Goal: Browse casually

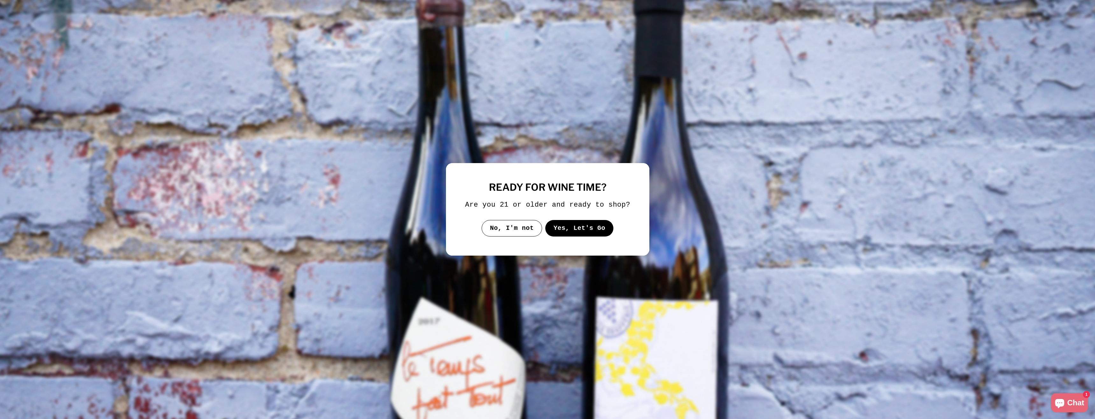
click at [567, 229] on button "Yes, Let's Go" at bounding box center [579, 228] width 68 height 17
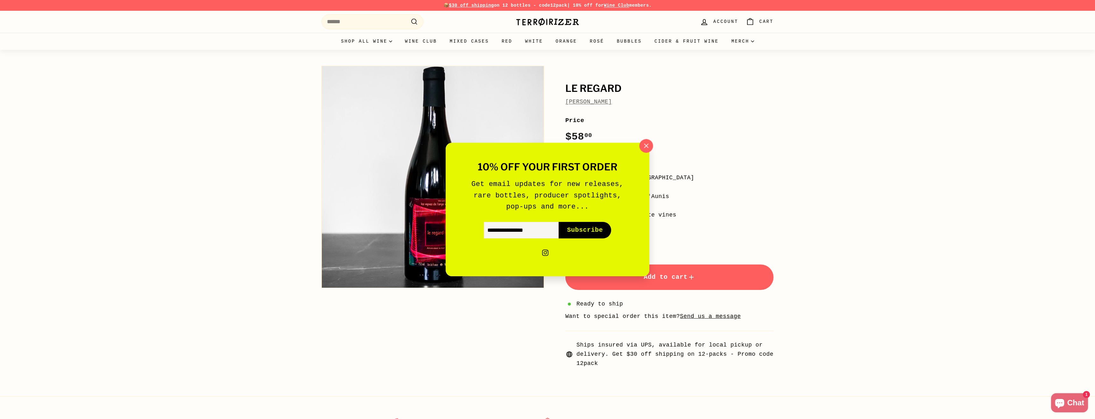
click at [646, 146] on icon "button" at bounding box center [646, 146] width 4 height 4
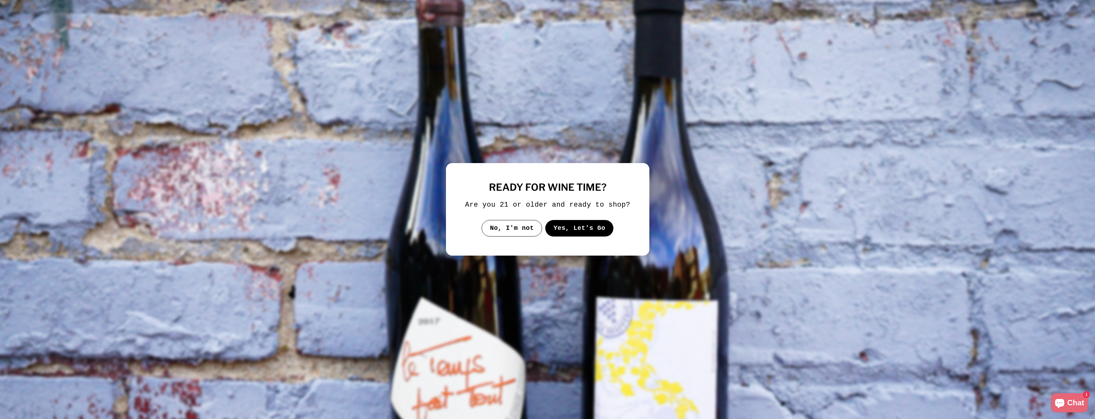
click at [591, 232] on button "Yes, Let's Go" at bounding box center [579, 228] width 68 height 17
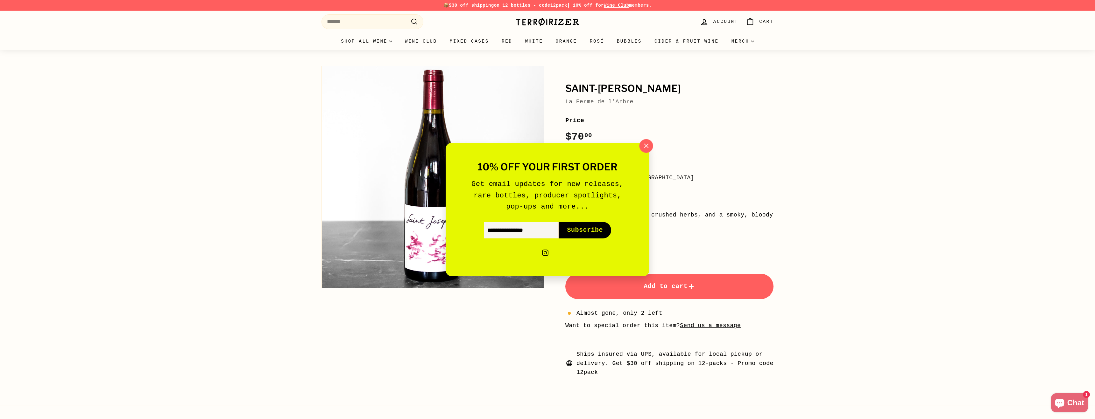
click at [646, 148] on icon "button" at bounding box center [646, 146] width 10 height 10
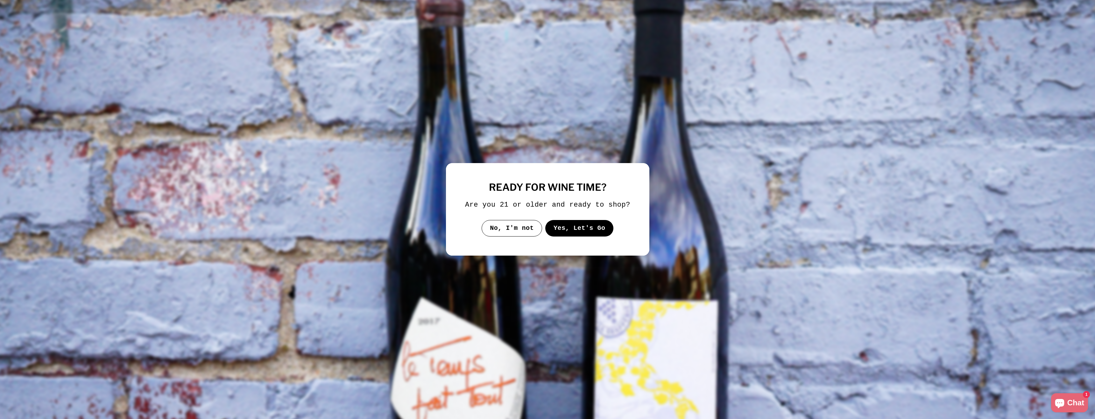
click at [578, 233] on button "Yes, Let's Go" at bounding box center [579, 228] width 68 height 17
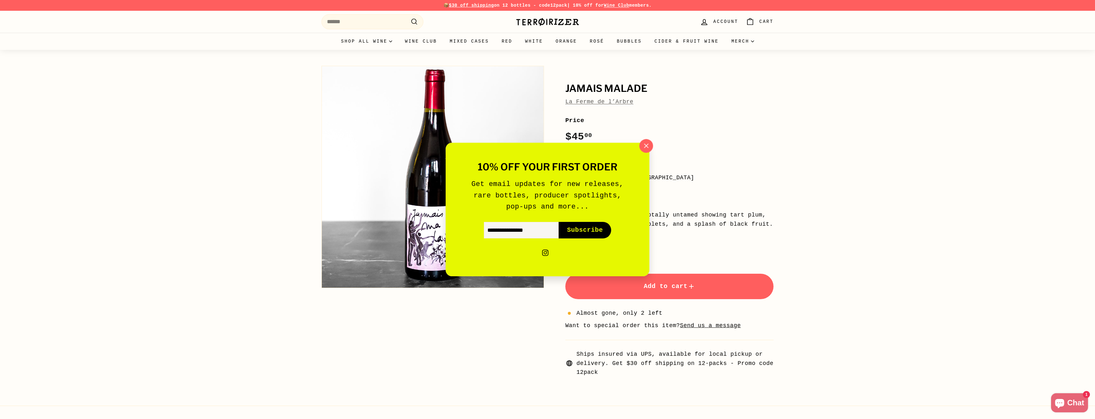
click at [643, 143] on icon "button" at bounding box center [646, 146] width 10 height 10
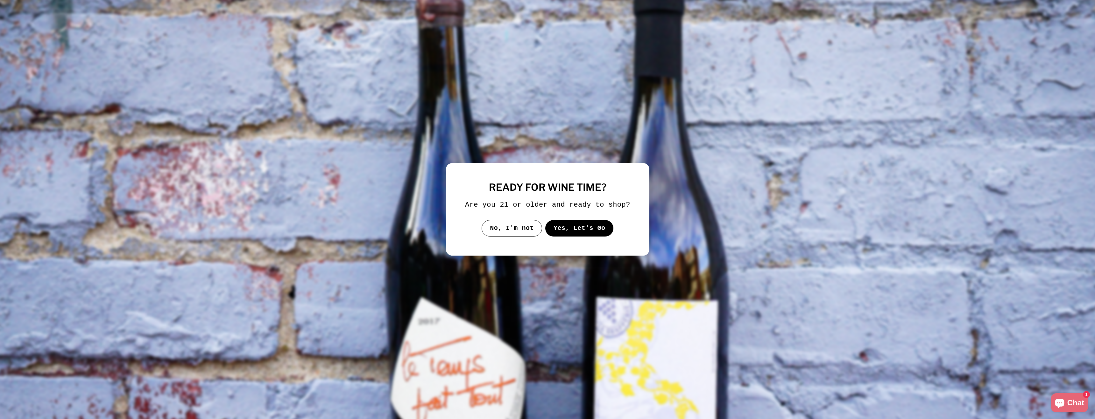
click at [569, 237] on button "Yes, Let's Go" at bounding box center [579, 228] width 68 height 17
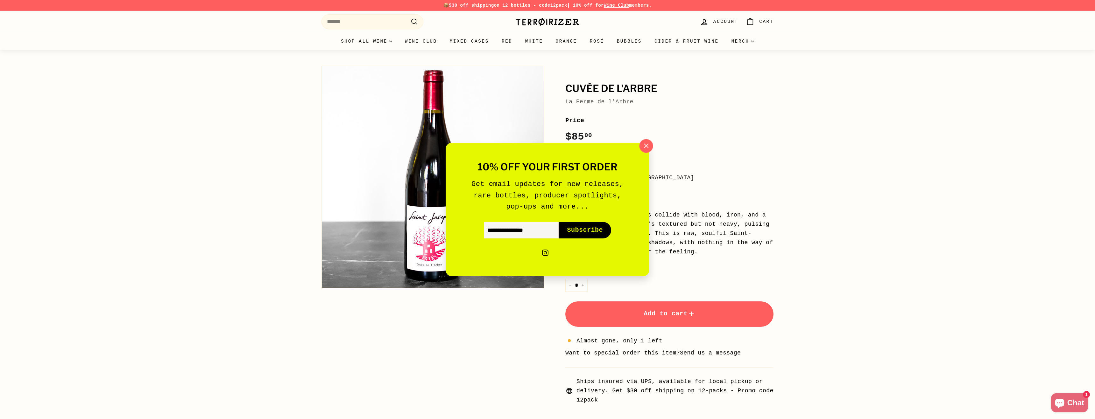
click at [646, 147] on icon "button" at bounding box center [646, 146] width 10 height 10
